Goal: Task Accomplishment & Management: Use online tool/utility

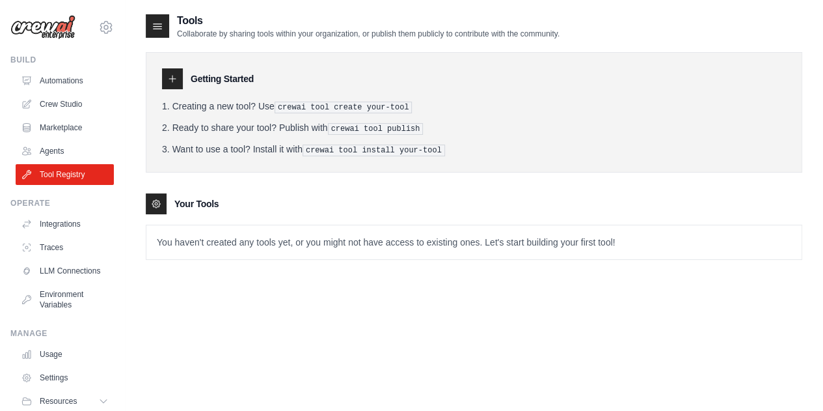
click at [48, 23] on img at bounding box center [42, 27] width 65 height 25
click at [44, 84] on link "Automations" at bounding box center [66, 80] width 98 height 21
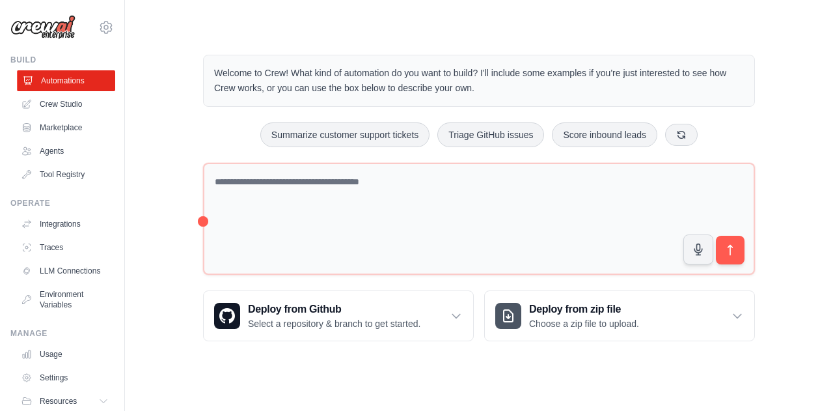
click at [57, 77] on link "Automations" at bounding box center [66, 80] width 98 height 21
click at [736, 313] on h3 "Create an automation" at bounding box center [686, 318] width 202 height 18
click at [732, 314] on h3 "Create an automation" at bounding box center [686, 318] width 202 height 18
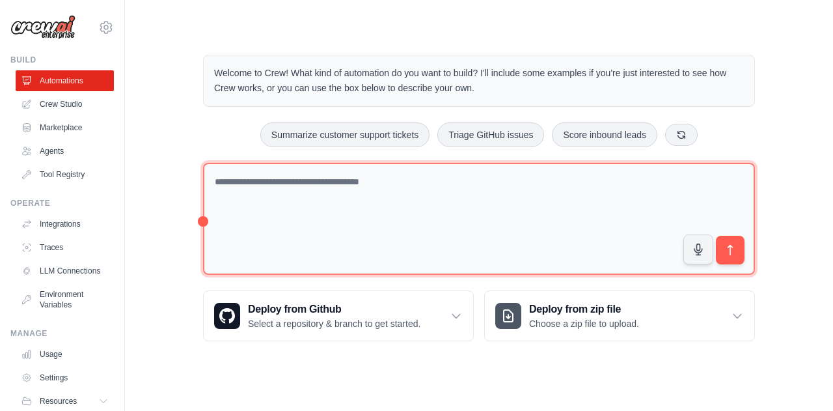
click at [546, 175] on textarea at bounding box center [479, 219] width 552 height 113
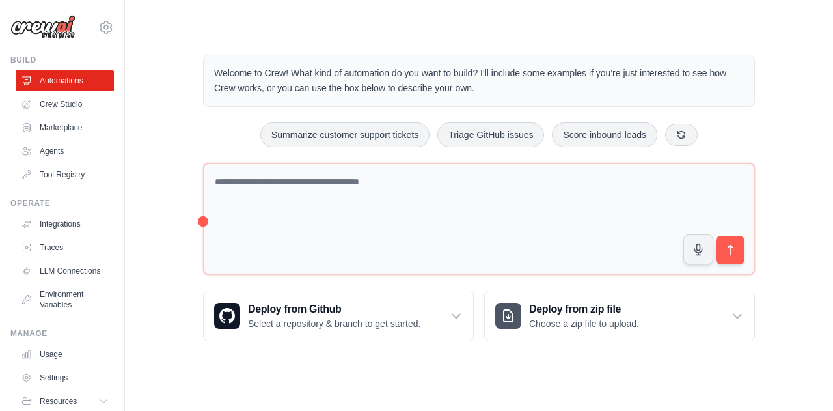
drag, startPoint x: 797, startPoint y: 10, endPoint x: 369, endPoint y: 20, distance: 427.8
click at [369, 20] on main "Welcome to Crew! What kind of automation do you want to build? I'll include som…" at bounding box center [479, 187] width 708 height 375
